Goal: Navigation & Orientation: Find specific page/section

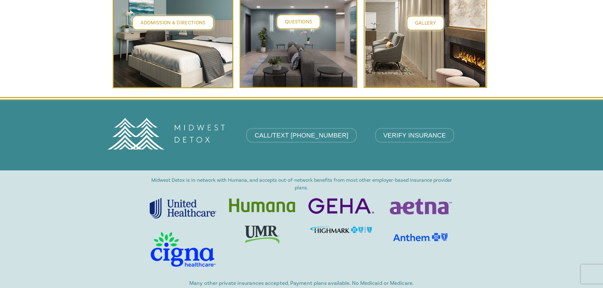
scroll to position [2754, 0]
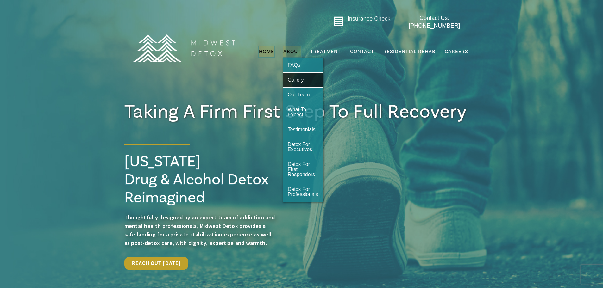
click at [303, 77] on span "Gallery" at bounding box center [296, 79] width 16 height 5
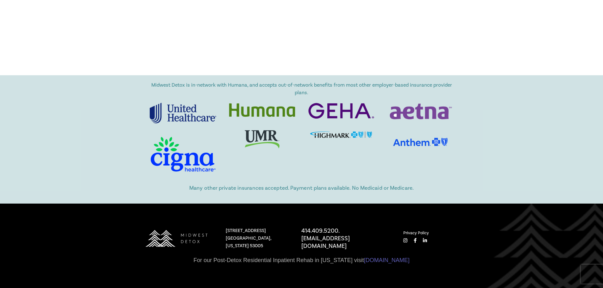
scroll to position [950, 0]
